Goal: Check status: Check status

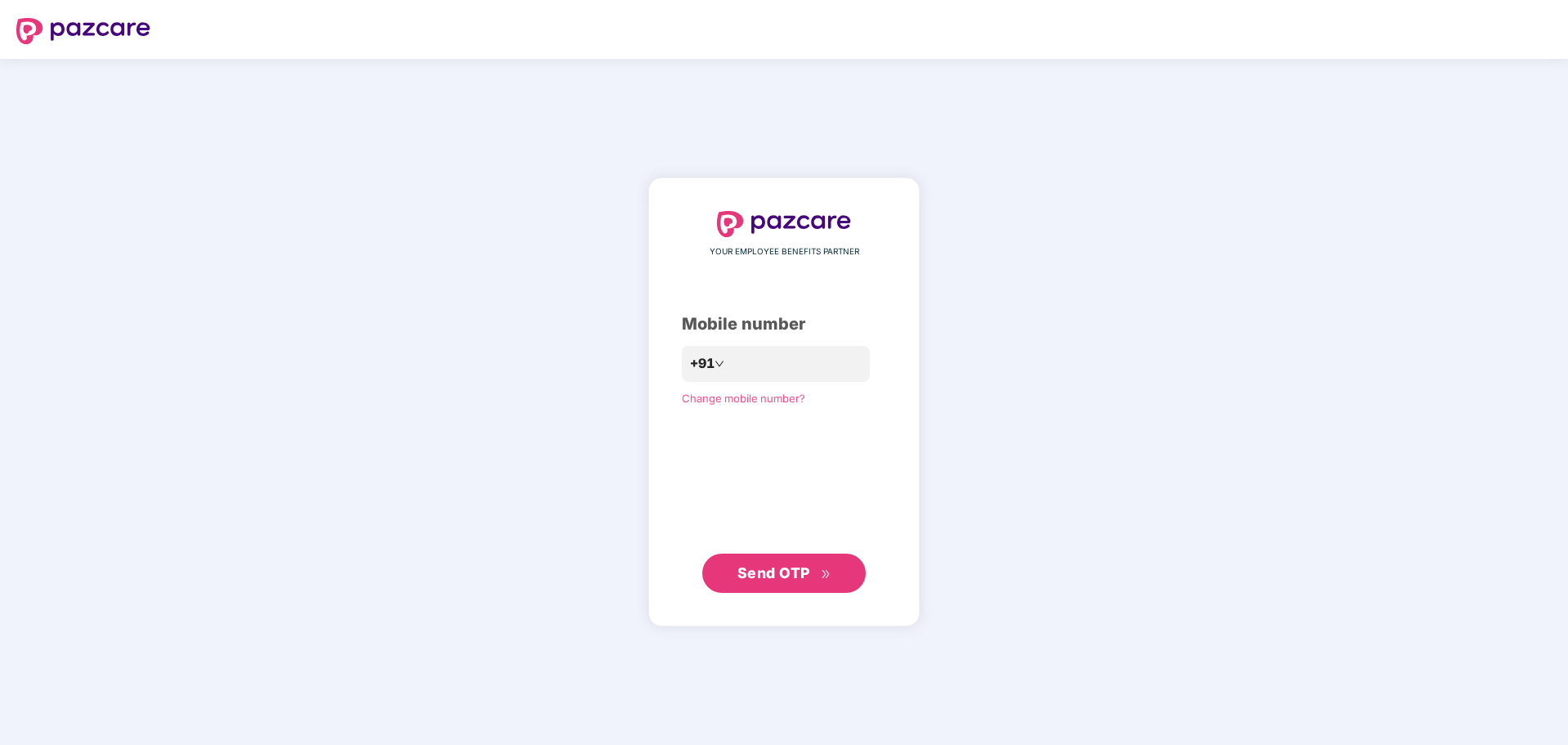
click at [744, 343] on div "YOUR EMPLOYEE BENEFITS PARTNER Mobile number +91 Change mobile number? Send OTP" at bounding box center [784, 402] width 205 height 382
click at [727, 382] on div "YOUR EMPLOYEE BENEFITS PARTNER Mobile number +91 Change mobile number? Send OTP" at bounding box center [784, 402] width 205 height 382
click at [729, 363] on input "number" at bounding box center [796, 363] width 134 height 26
type input "**********"
click at [802, 566] on span "Send OTP" at bounding box center [774, 573] width 73 height 17
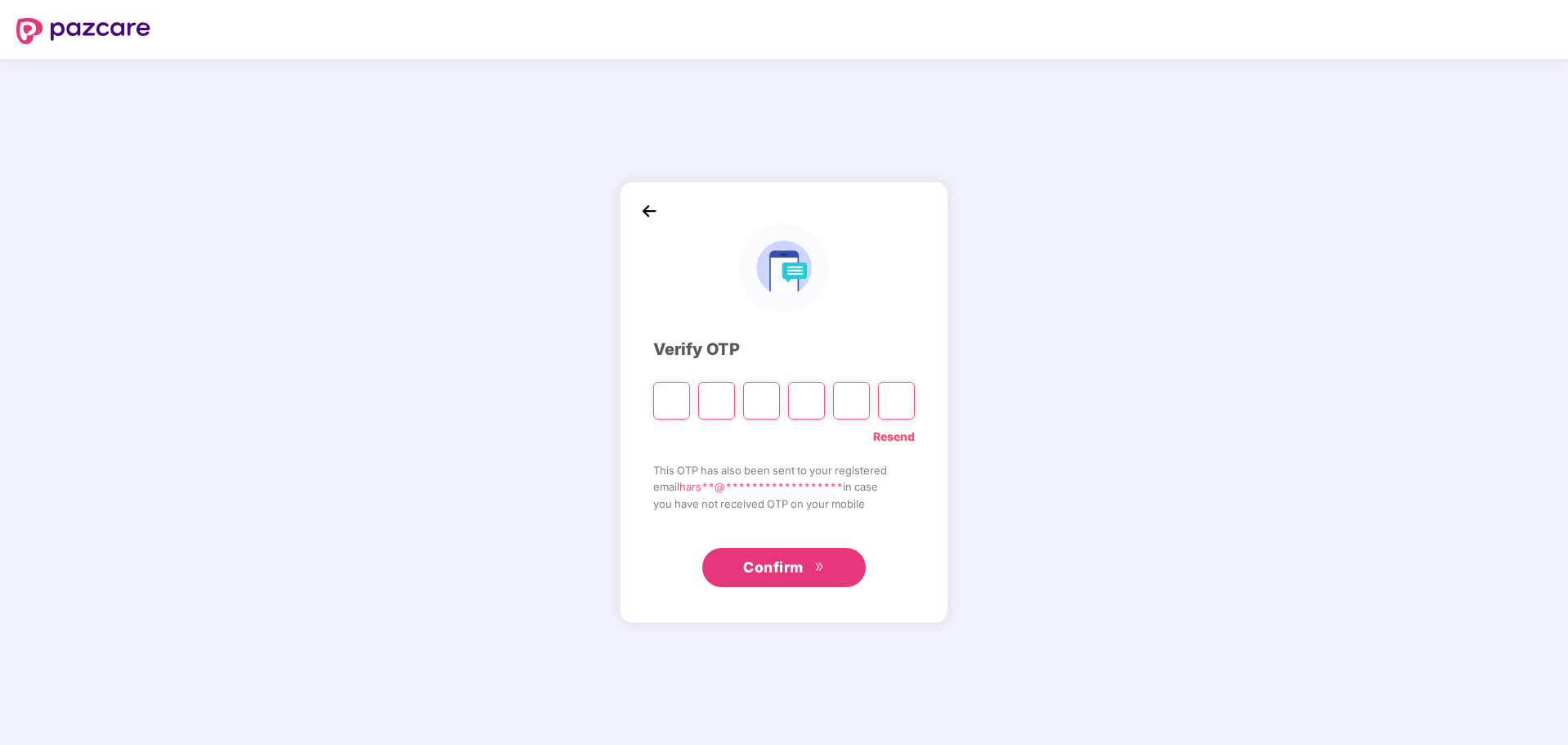
type input "*"
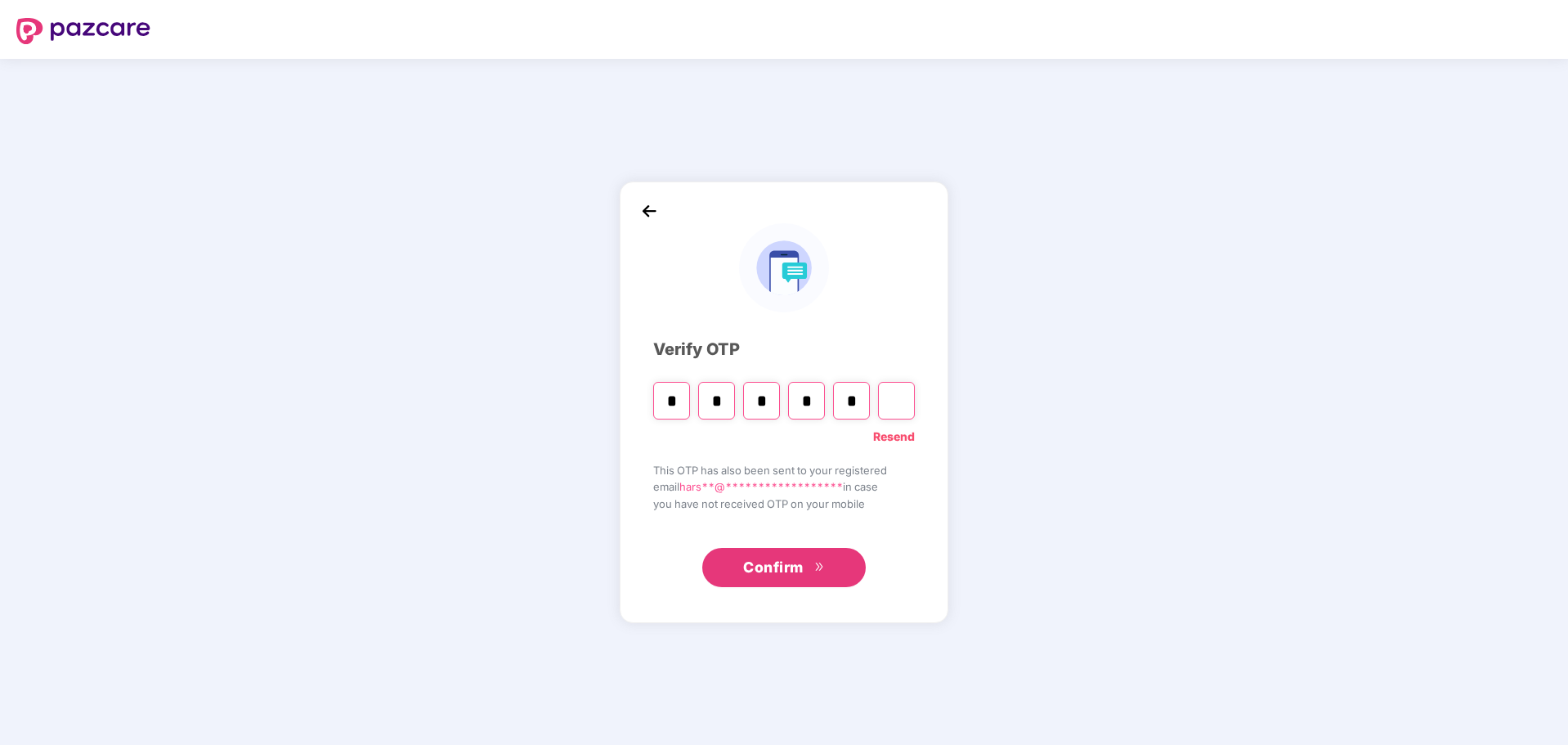
type input "*"
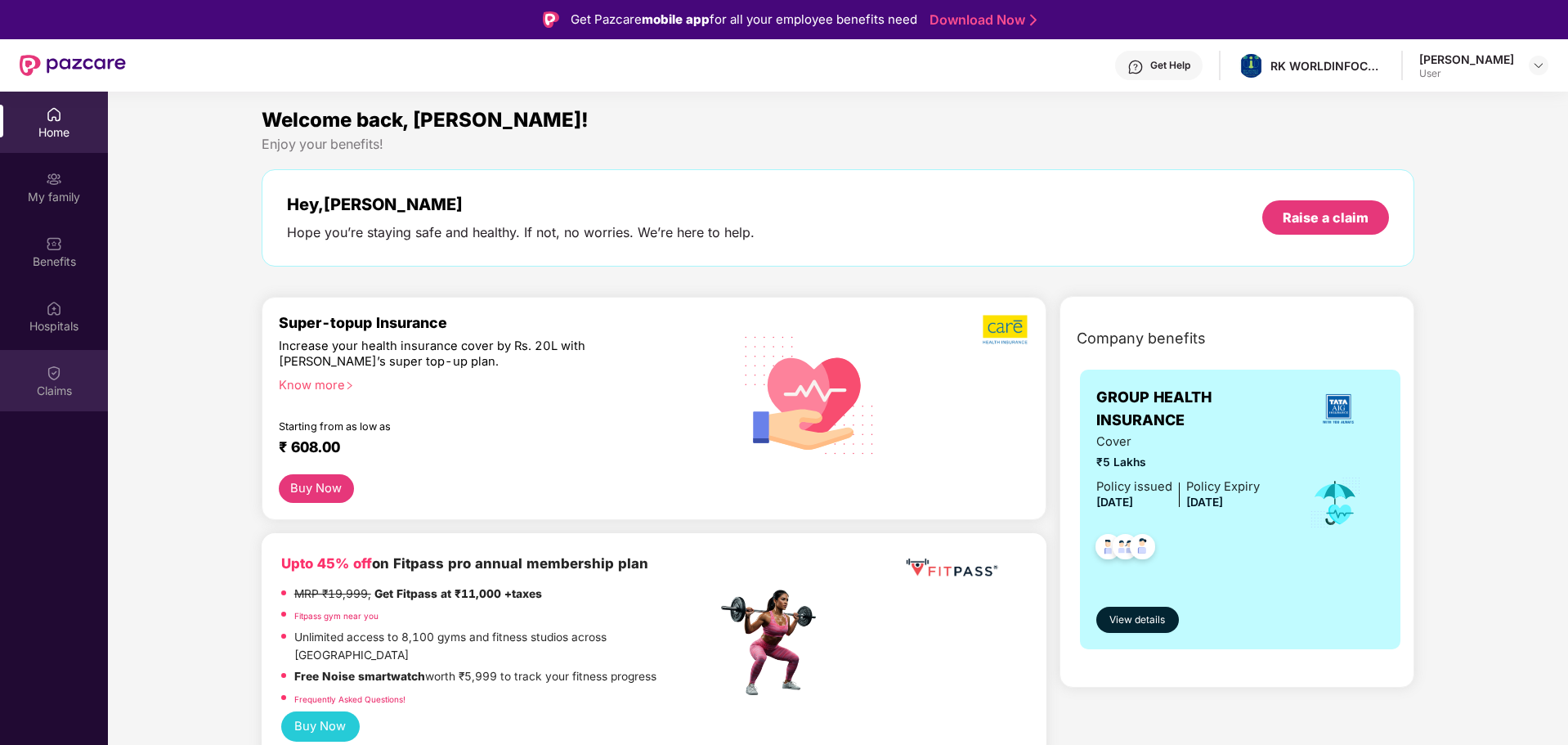
click at [64, 377] on div "Claims" at bounding box center [54, 380] width 108 height 61
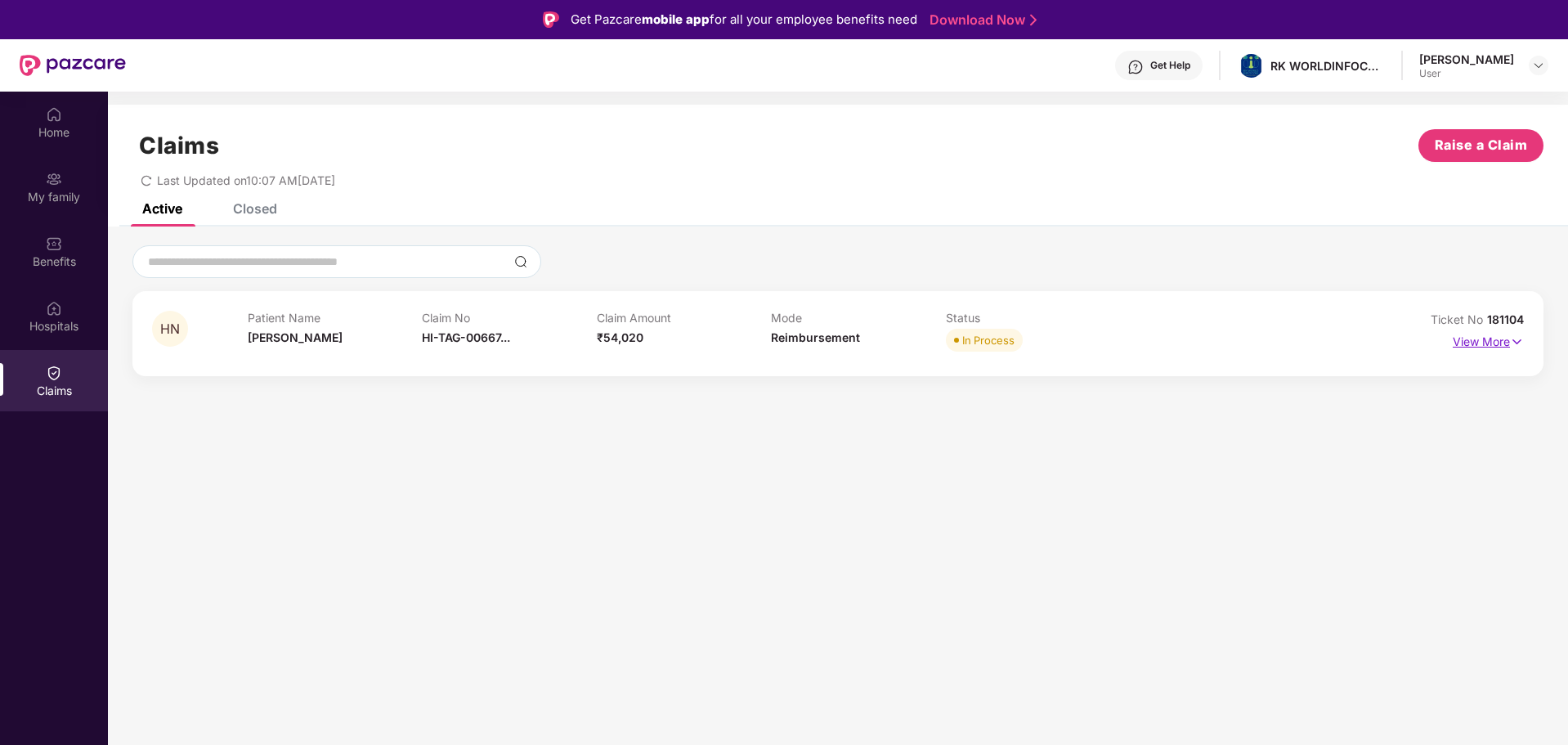
click at [1487, 345] on p "View More" at bounding box center [1488, 339] width 71 height 22
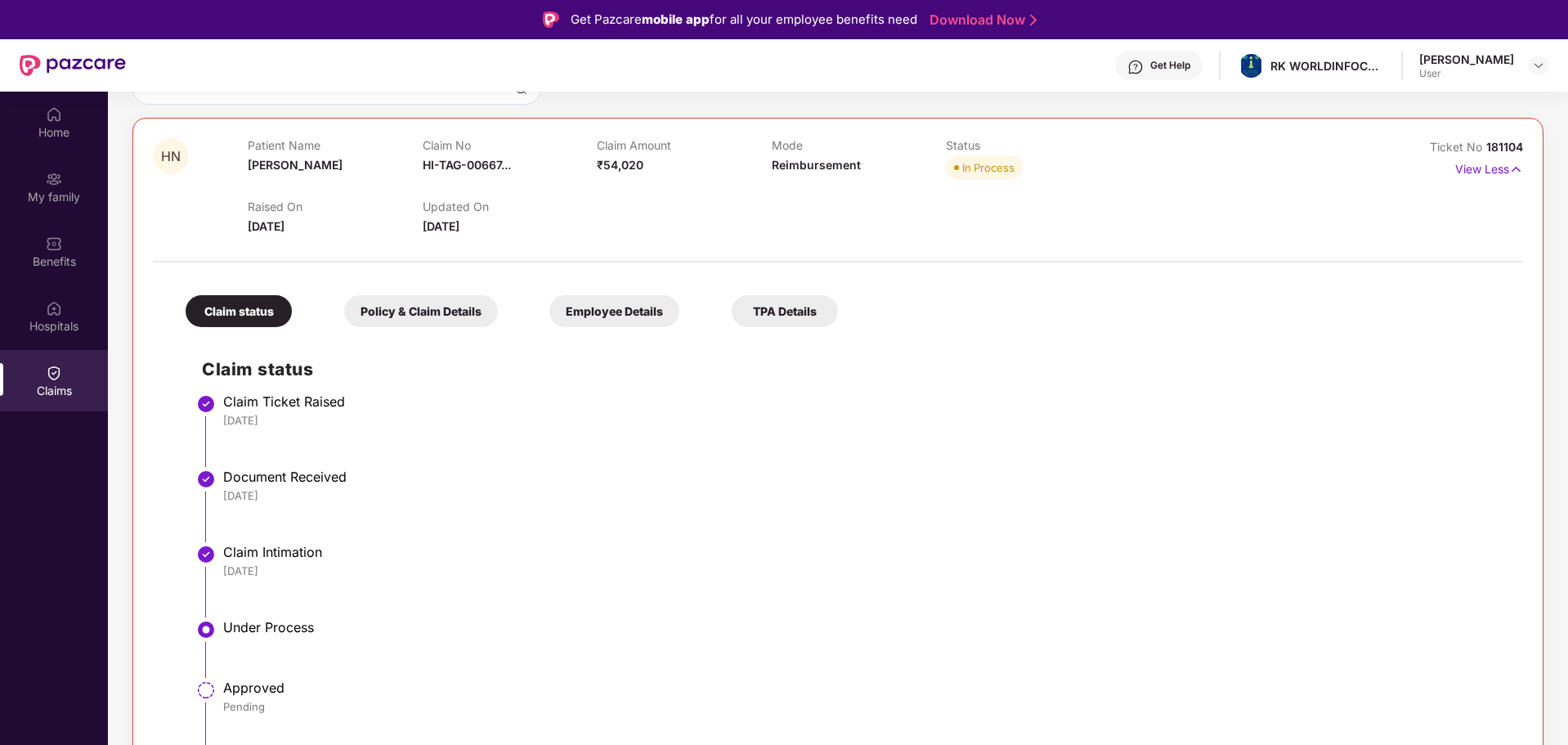
scroll to position [92, 0]
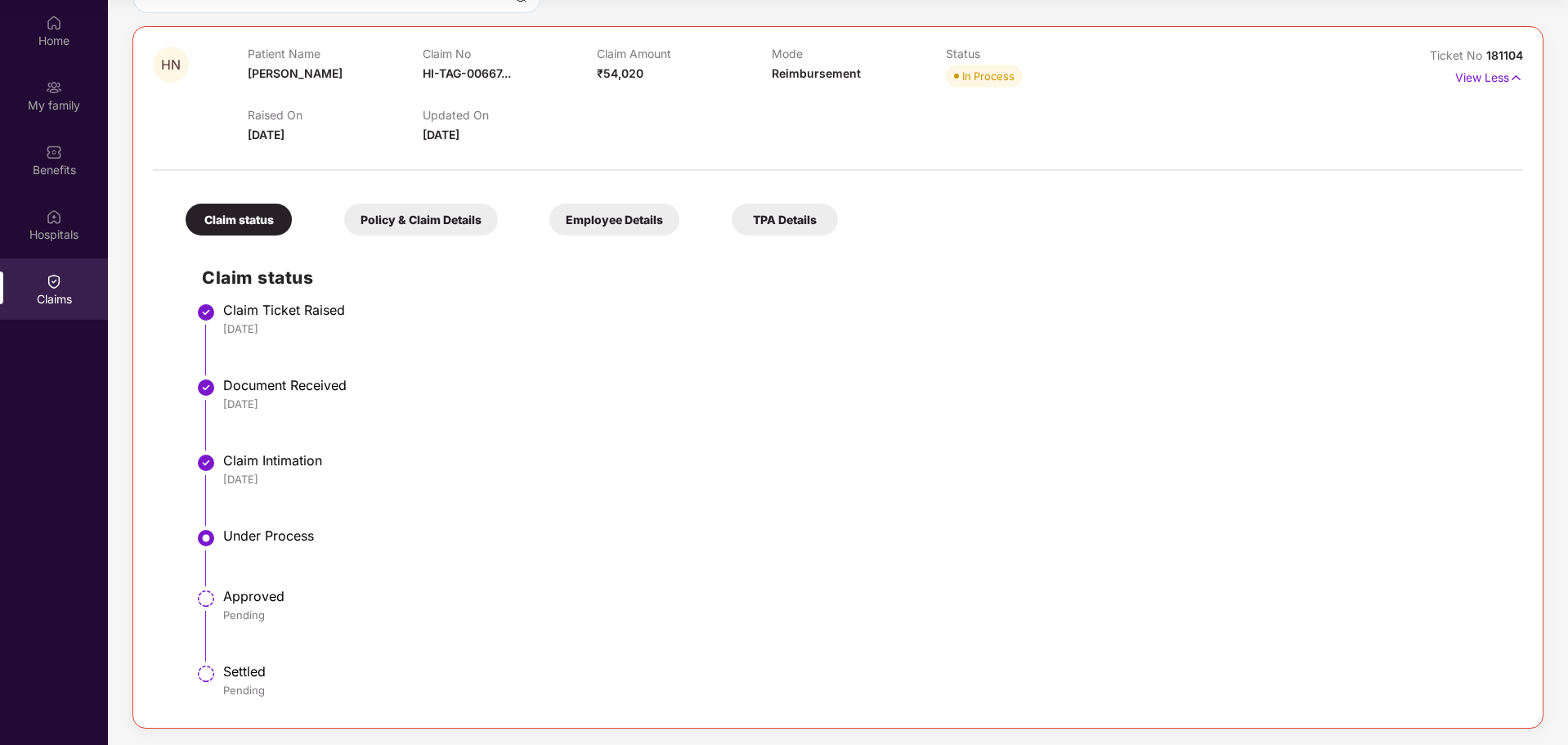
click at [254, 549] on li "Under Process" at bounding box center [855, 563] width 1305 height 61
click at [441, 236] on div "Policy & Claim Details" at bounding box center [421, 219] width 154 height 32
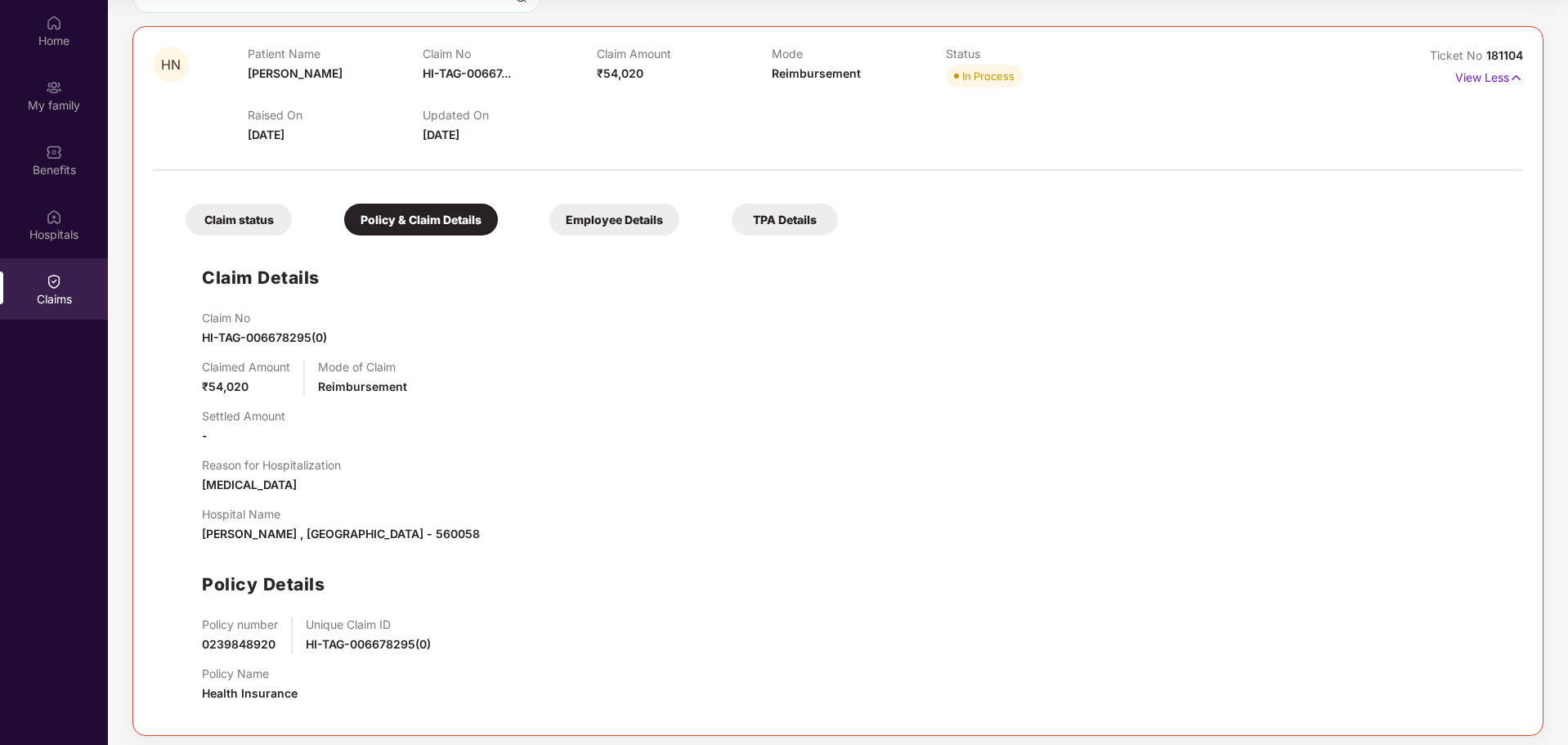
scroll to position [174, 0]
click at [566, 228] on div "Employee Details" at bounding box center [614, 219] width 130 height 32
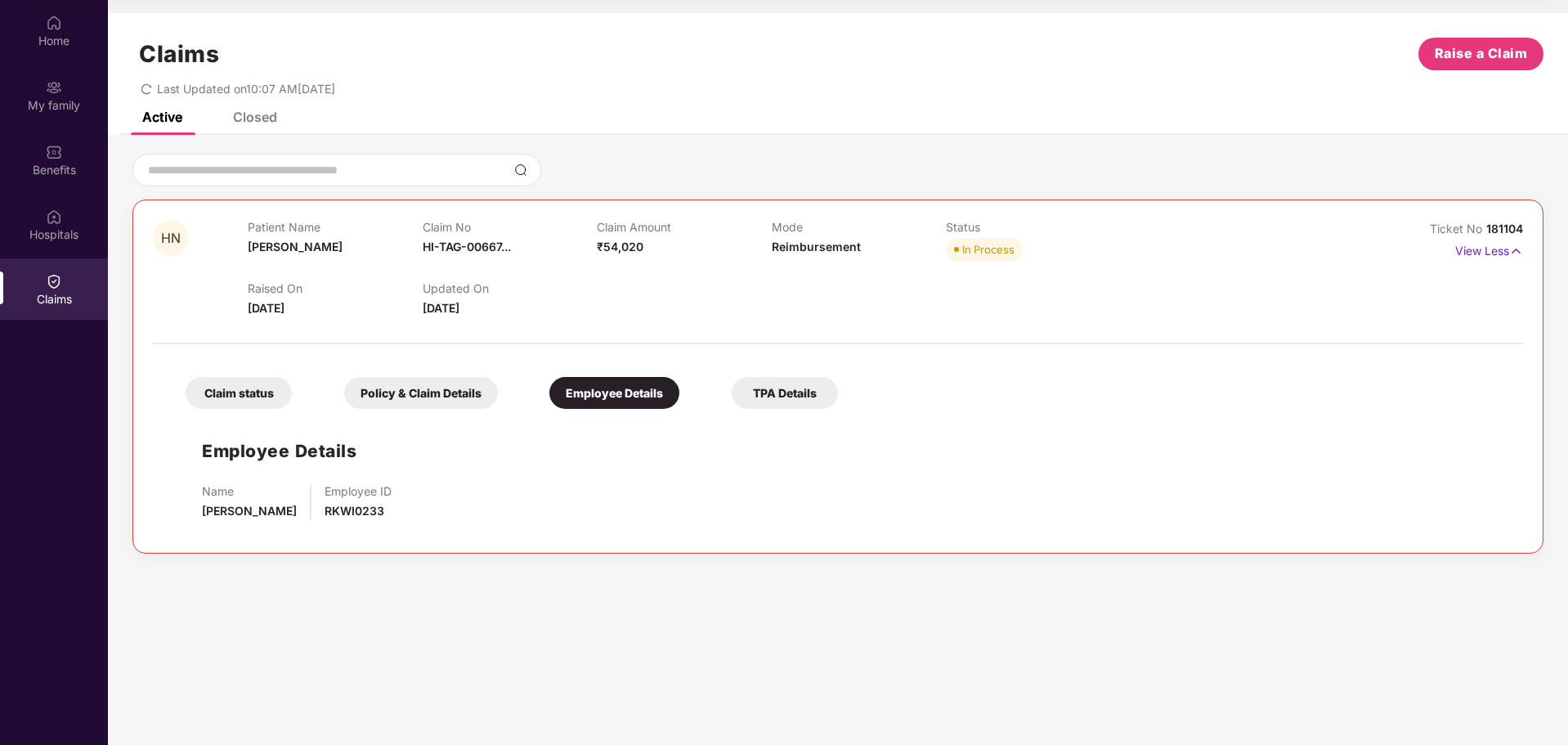
scroll to position [0, 0]
click at [270, 400] on div "Claim status" at bounding box center [239, 392] width 106 height 32
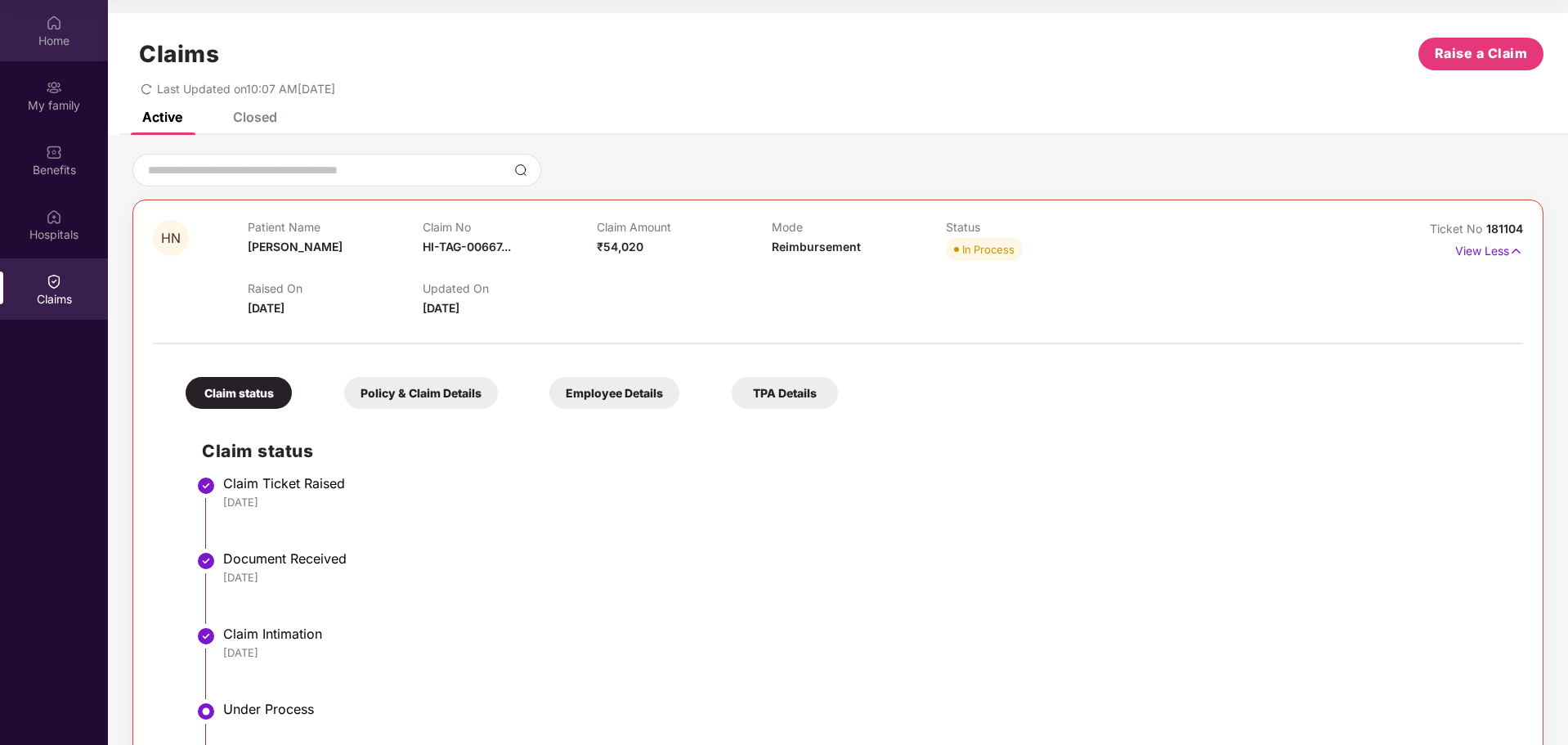
click at [47, 43] on div "Home" at bounding box center [54, 41] width 108 height 16
